Goal: Task Accomplishment & Management: Use online tool/utility

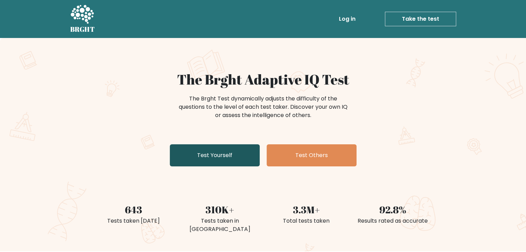
click at [215, 159] on link "Test Yourself" at bounding box center [215, 155] width 90 height 22
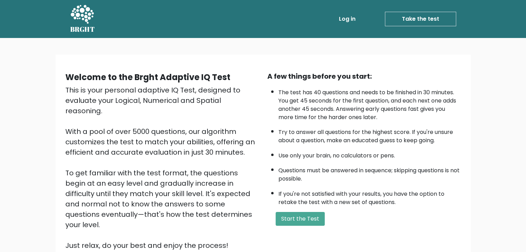
click at [294, 227] on div "A few things before you start: The test has 40 questions and needs to be finish…" at bounding box center [364, 161] width 202 height 180
click at [294, 225] on div "A few things before you start: The test has 40 questions and needs to be finish…" at bounding box center [364, 161] width 202 height 180
click at [296, 220] on button "Start the Test" at bounding box center [299, 219] width 49 height 14
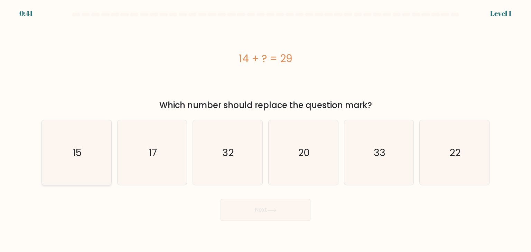
click at [60, 172] on icon "15" at bounding box center [76, 152] width 65 height 65
click at [265, 130] on input "a. 15" at bounding box center [265, 127] width 0 height 3
radio input "true"
click at [268, 215] on button "Next" at bounding box center [266, 210] width 90 height 22
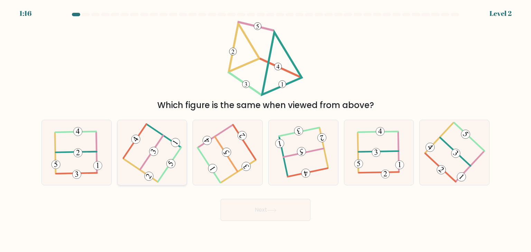
click at [160, 143] on icon at bounding box center [152, 153] width 52 height 52
click at [265, 130] on input "b." at bounding box center [265, 127] width 0 height 3
radio input "true"
